Goal: Task Accomplishment & Management: Use online tool/utility

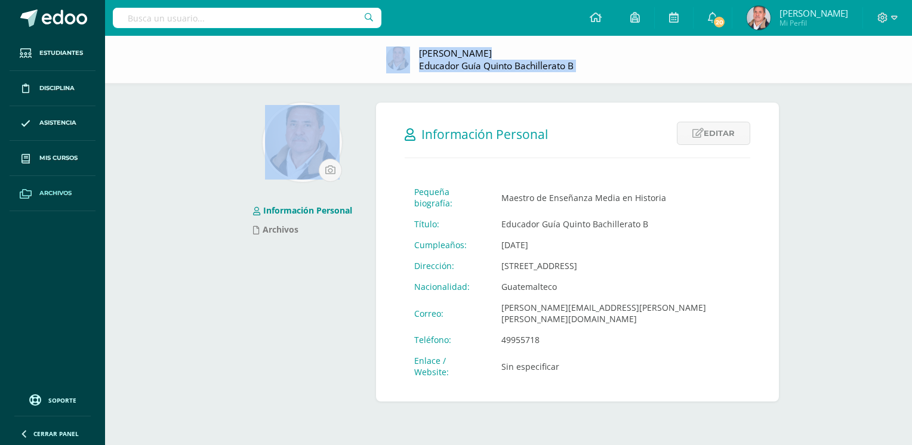
click at [41, 204] on body "Estudiantes Disciplina Asistencia Mis cursos Archivos Soporte Ayuda Reportar un…" at bounding box center [456, 213] width 912 height 426
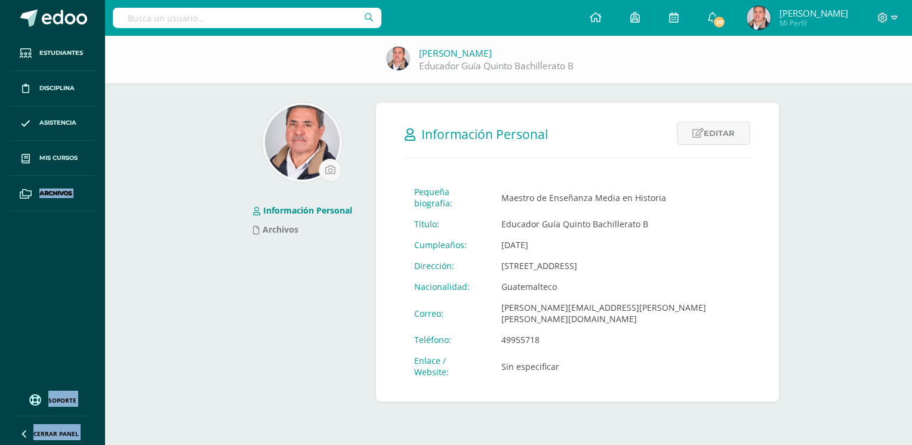
drag, startPoint x: 41, startPoint y: 204, endPoint x: 35, endPoint y: 216, distance: 13.1
click at [35, 216] on ul "Estudiantes Disciplina Asistencia Mis cursos Archivos" at bounding box center [52, 211] width 105 height 350
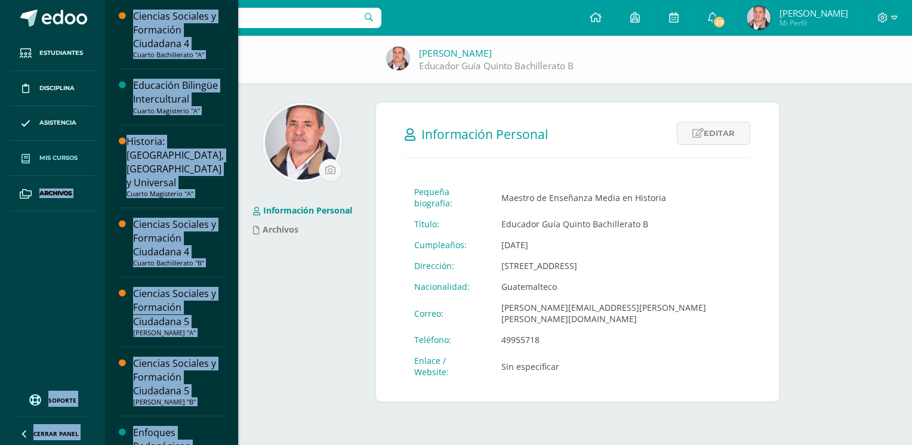
click at [54, 156] on span "Mis cursos" at bounding box center [58, 158] width 38 height 10
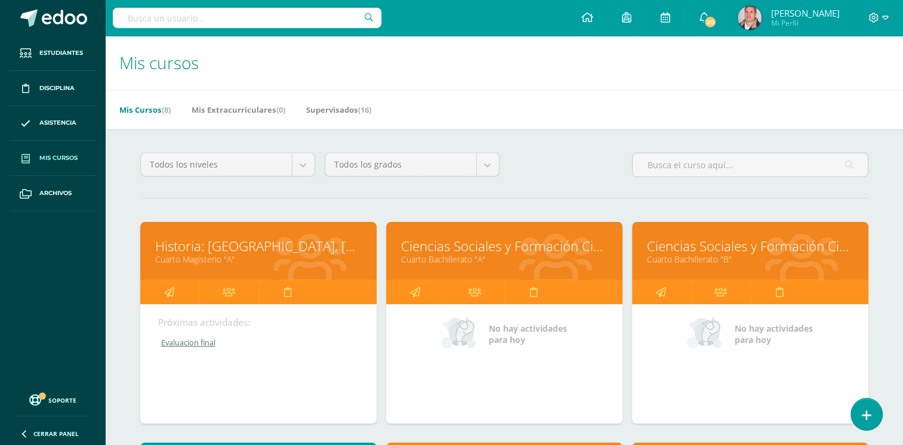
click at [497, 247] on link "Ciencias Sociales y Formación Ciudadana 4" at bounding box center [504, 246] width 207 height 19
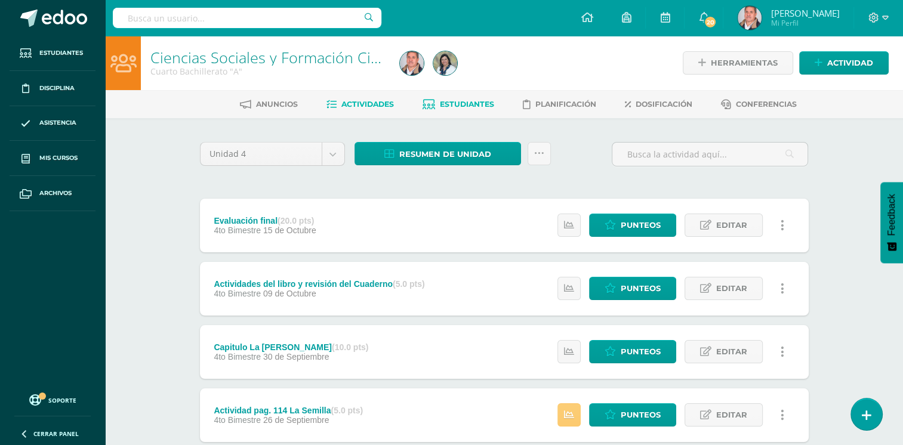
click at [468, 100] on span "Estudiantes" at bounding box center [467, 104] width 54 height 9
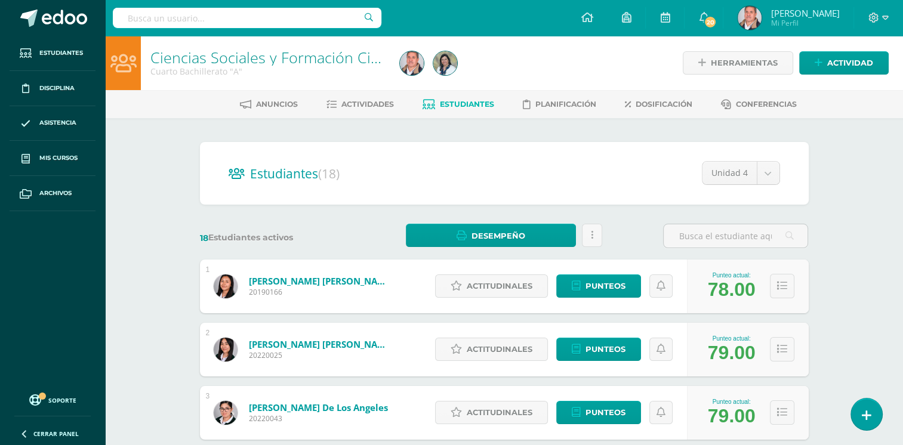
drag, startPoint x: 855, startPoint y: 189, endPoint x: 912, endPoint y: 149, distance: 70.3
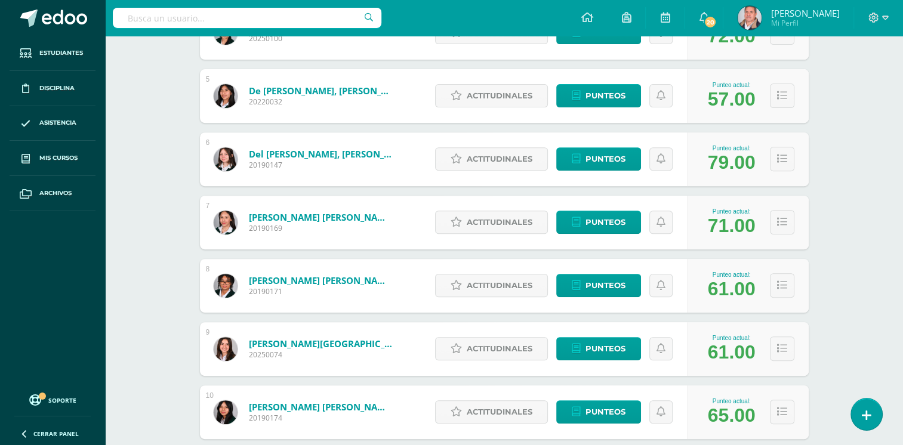
scroll to position [445, 0]
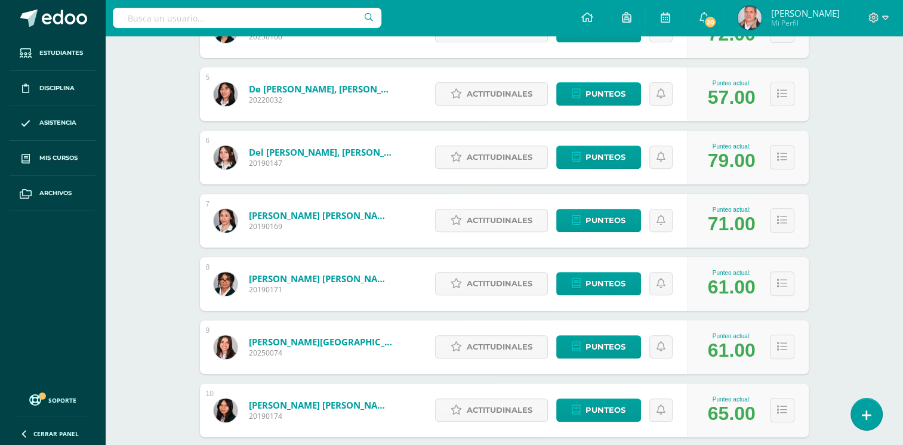
click at [306, 281] on link "Evans Arana, Marjorie Julissa" at bounding box center [320, 279] width 143 height 12
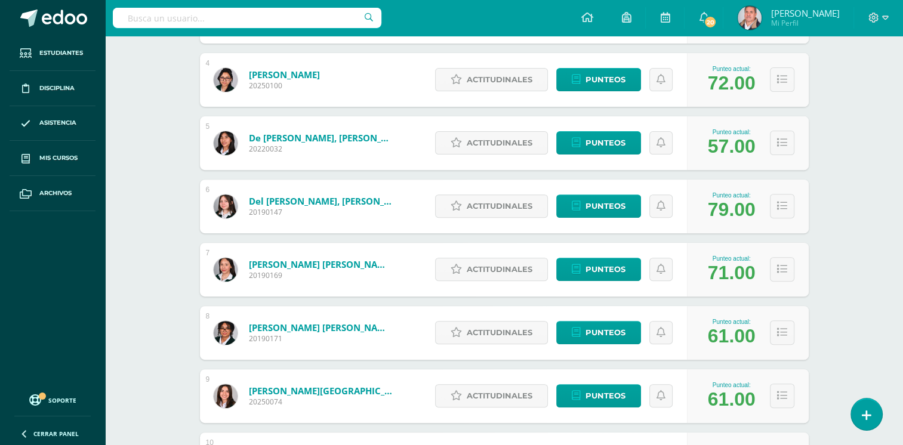
scroll to position [396, 0]
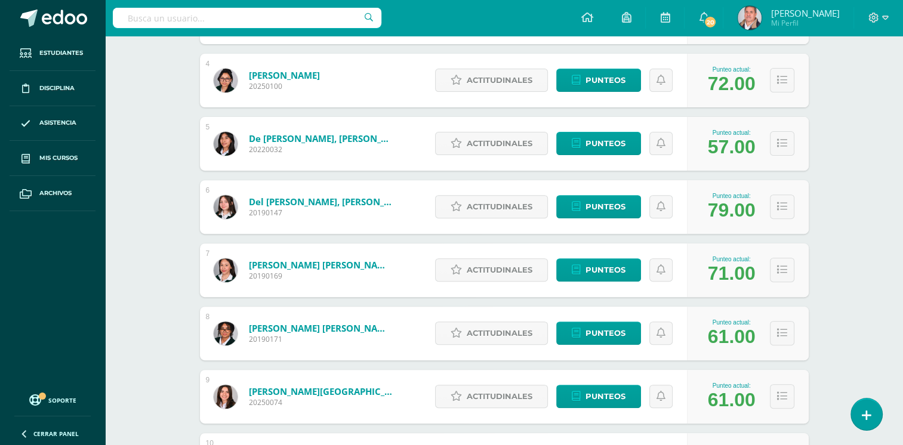
click at [328, 330] on link "[PERSON_NAME] [PERSON_NAME]" at bounding box center [320, 328] width 143 height 12
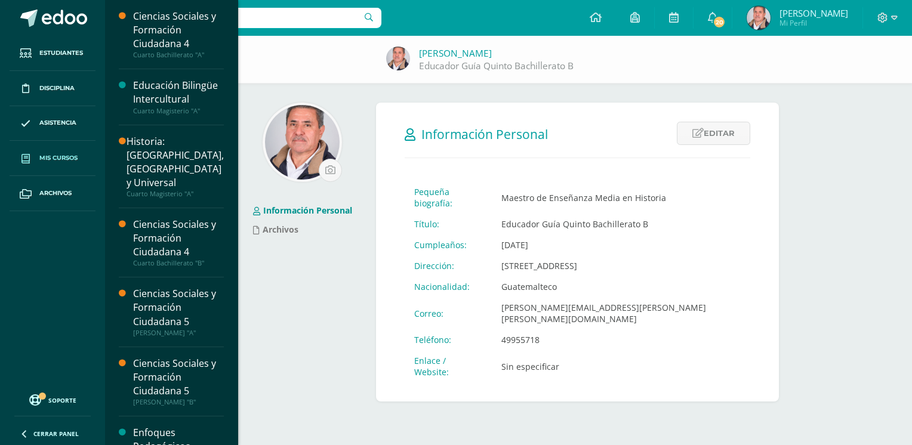
click at [53, 145] on link "Mis cursos" at bounding box center [53, 158] width 86 height 35
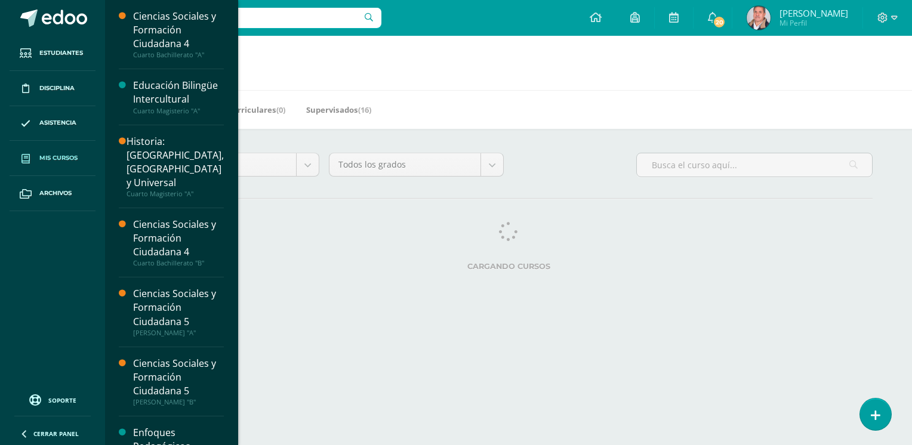
click at [75, 160] on span "Mis cursos" at bounding box center [58, 158] width 38 height 10
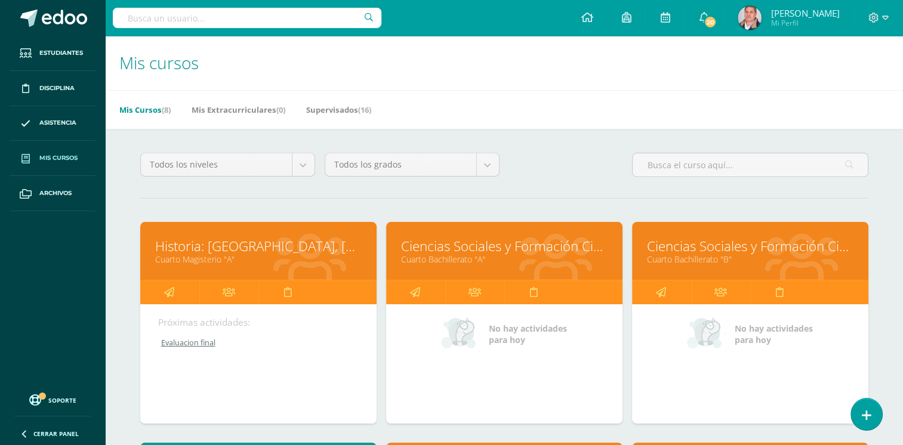
click at [473, 254] on link "Cuarto Bachillerato "A"" at bounding box center [504, 259] width 207 height 11
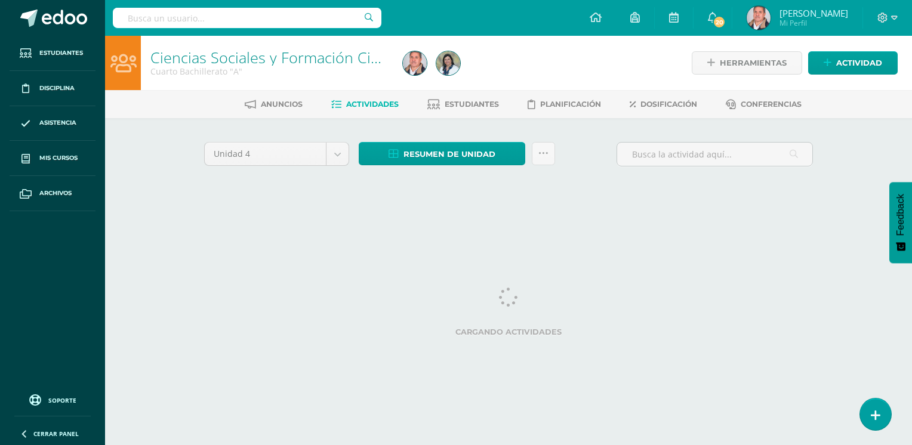
click at [374, 102] on span "Actividades" at bounding box center [372, 104] width 53 height 9
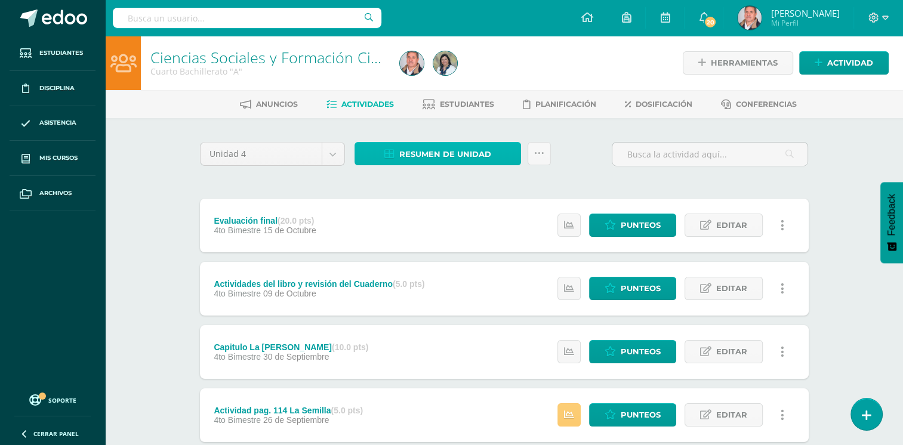
click at [459, 149] on span "Resumen de unidad" at bounding box center [445, 154] width 92 height 22
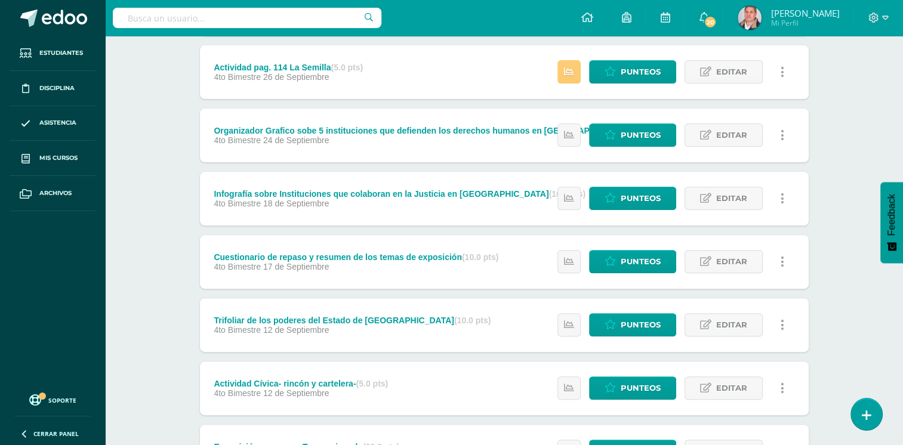
scroll to position [345, 0]
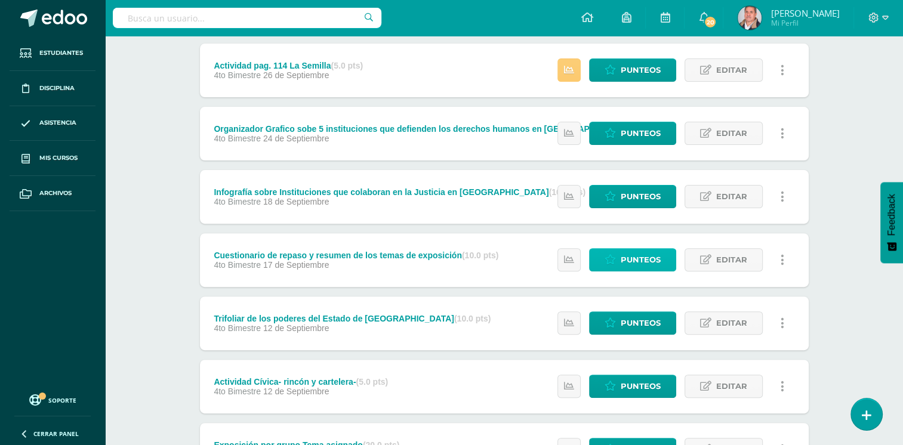
click at [639, 260] on span "Punteos" at bounding box center [641, 260] width 40 height 22
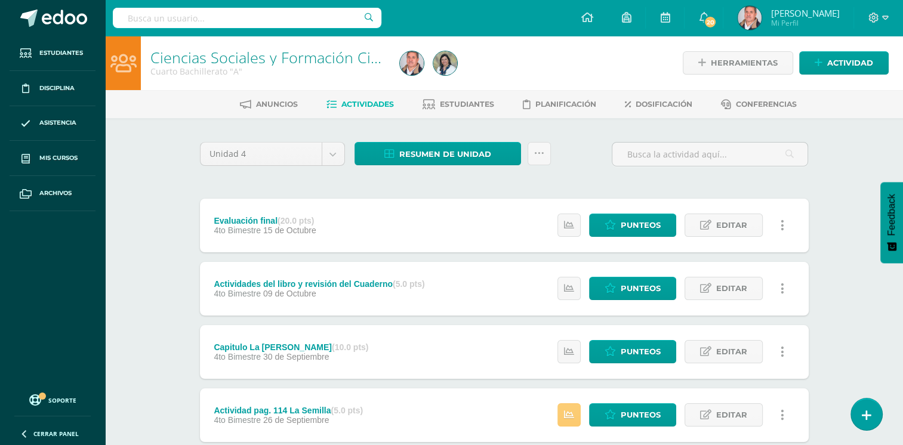
click at [362, 100] on span "Actividades" at bounding box center [368, 104] width 53 height 9
click at [463, 100] on span "Estudiantes" at bounding box center [467, 104] width 54 height 9
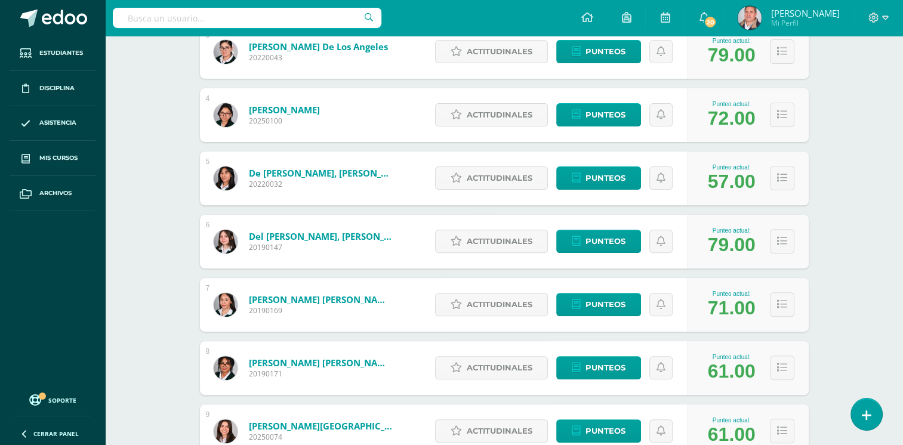
scroll to position [359, 0]
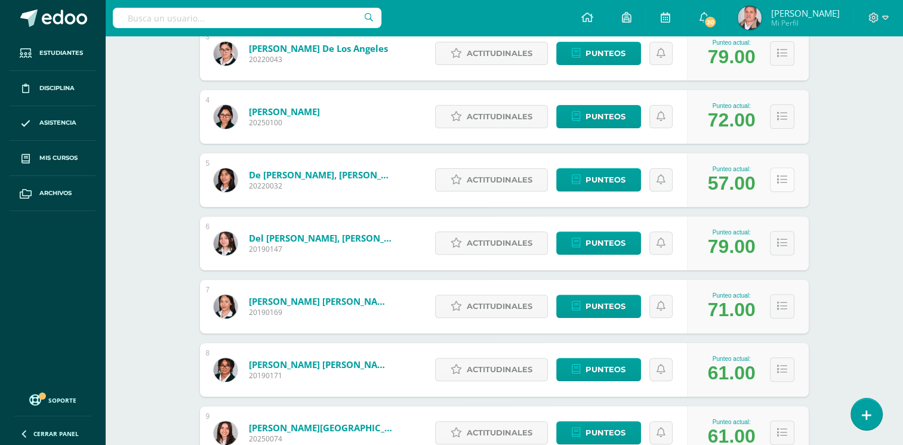
click at [783, 173] on button at bounding box center [782, 180] width 24 height 24
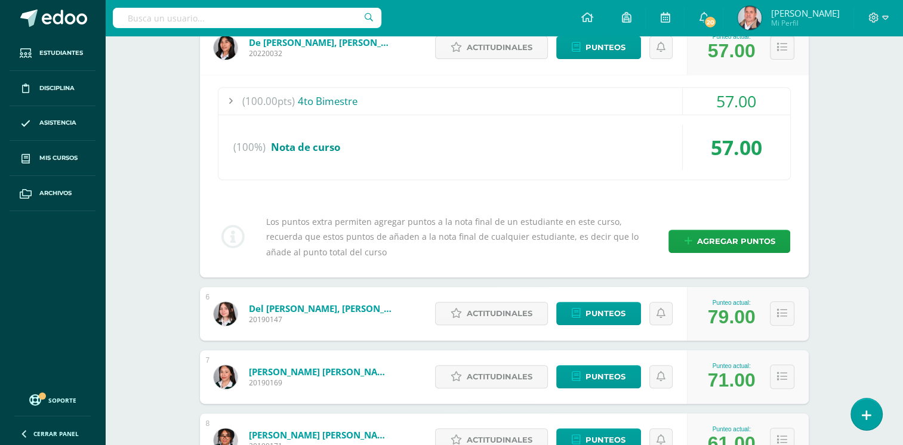
scroll to position [488, 0]
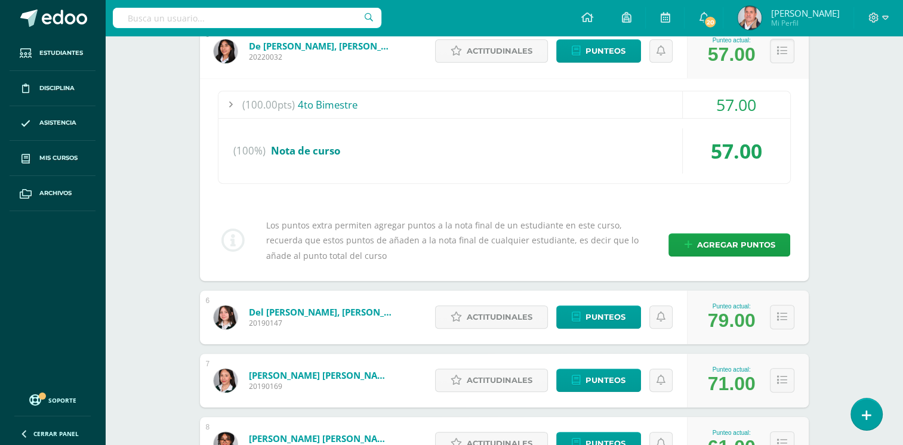
click at [226, 99] on div at bounding box center [231, 104] width 24 height 27
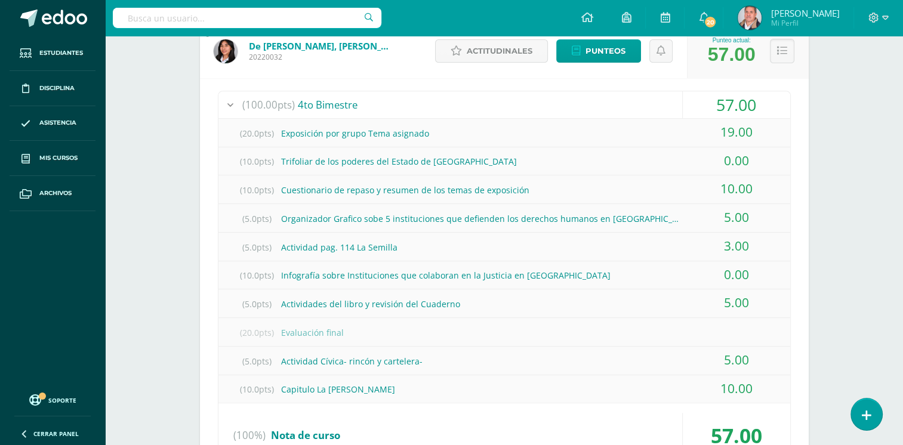
click at [234, 104] on div at bounding box center [231, 104] width 24 height 27
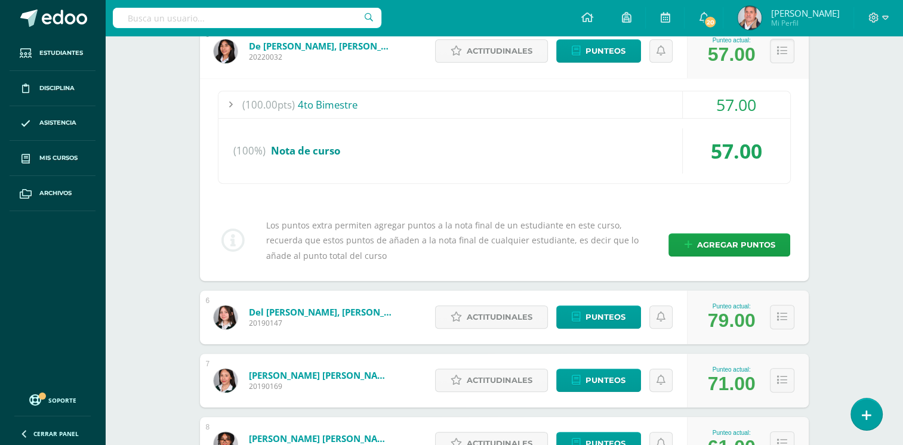
scroll to position [1225, 0]
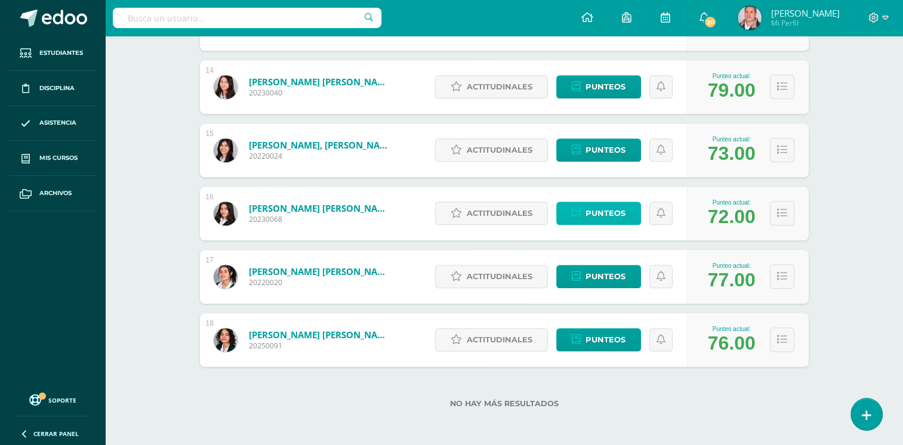
click at [615, 211] on span "Punteos" at bounding box center [606, 213] width 40 height 22
click at [782, 211] on icon at bounding box center [782, 213] width 10 height 10
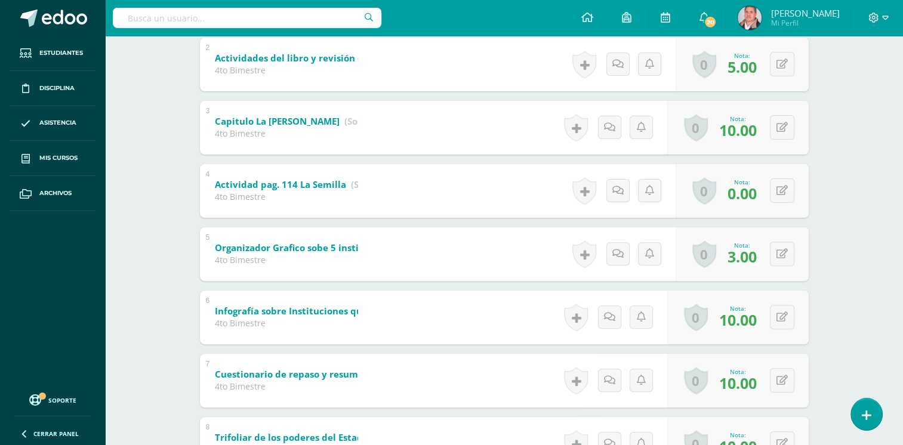
scroll to position [331, 0]
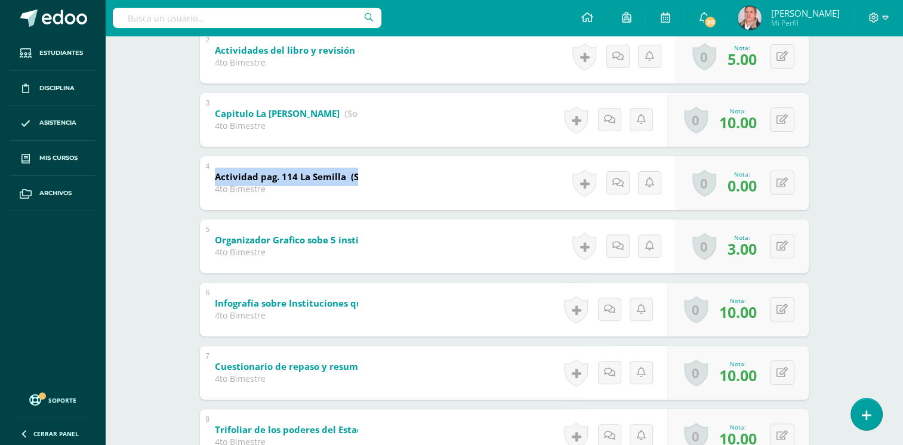
drag, startPoint x: 358, startPoint y: 180, endPoint x: 429, endPoint y: 195, distance: 71.9
click at [429, 195] on div "4 Actividad pag. 114 La Semilla (Sobre 5.0) 4to Bimestre Nota 0.00 0 Logros Log…" at bounding box center [504, 183] width 609 height 54
click at [779, 248] on button at bounding box center [790, 246] width 25 height 25
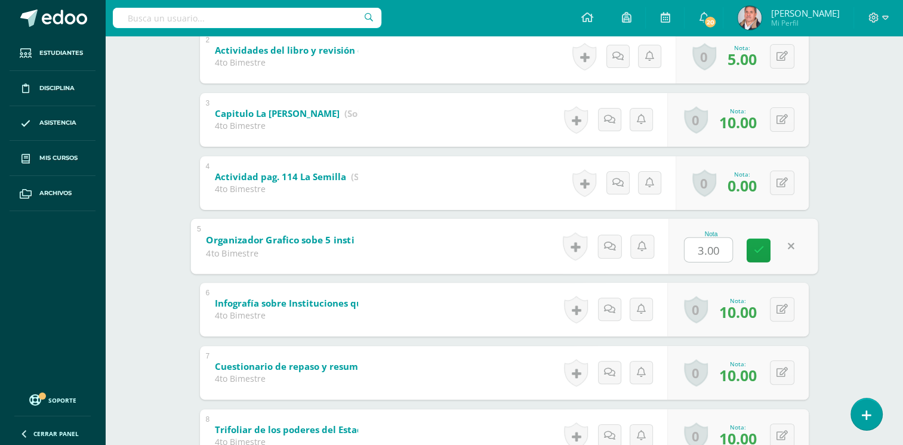
click at [704, 250] on input "3.00" at bounding box center [709, 250] width 48 height 24
type input "4.00"
click at [758, 257] on link at bounding box center [759, 250] width 24 height 24
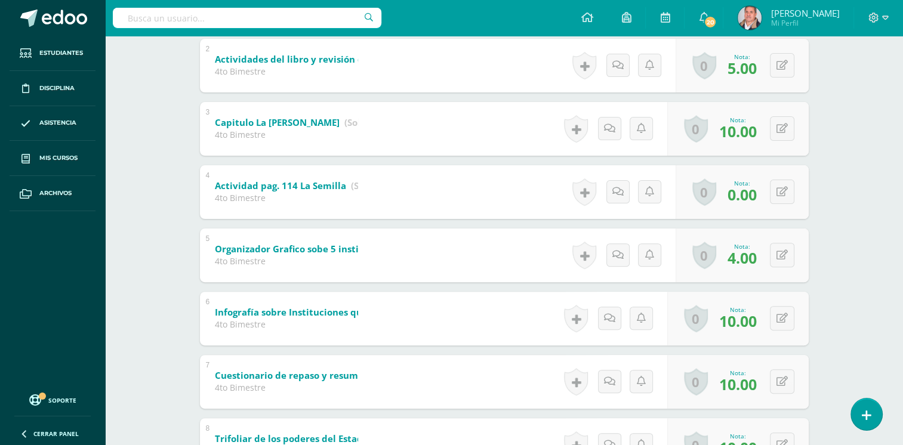
scroll to position [324, 0]
